Goal: Transaction & Acquisition: Book appointment/travel/reservation

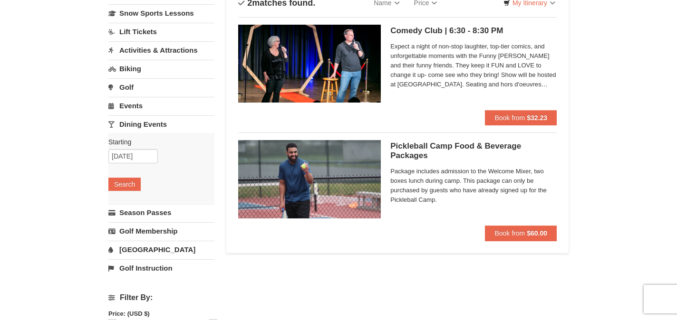
scroll to position [82, 0]
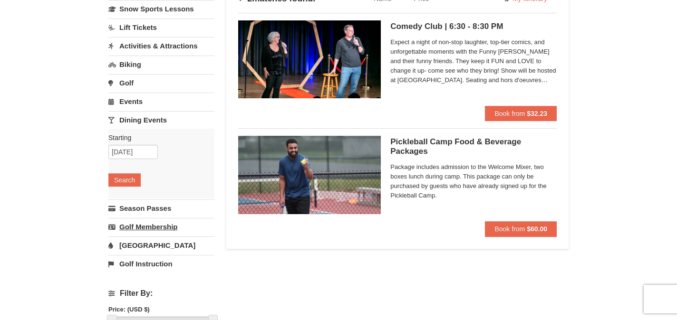
click at [171, 226] on link "Golf Membership" at bounding box center [161, 227] width 106 height 18
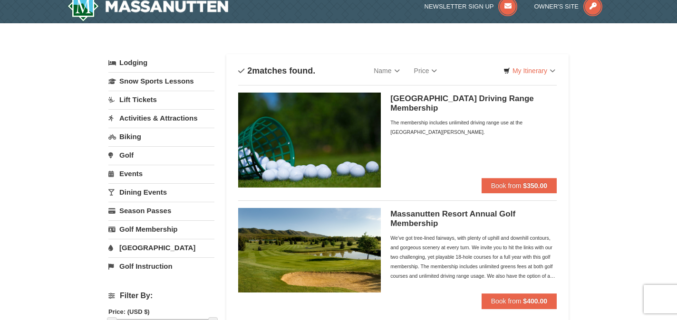
scroll to position [10, 0]
